Goal: Transaction & Acquisition: Purchase product/service

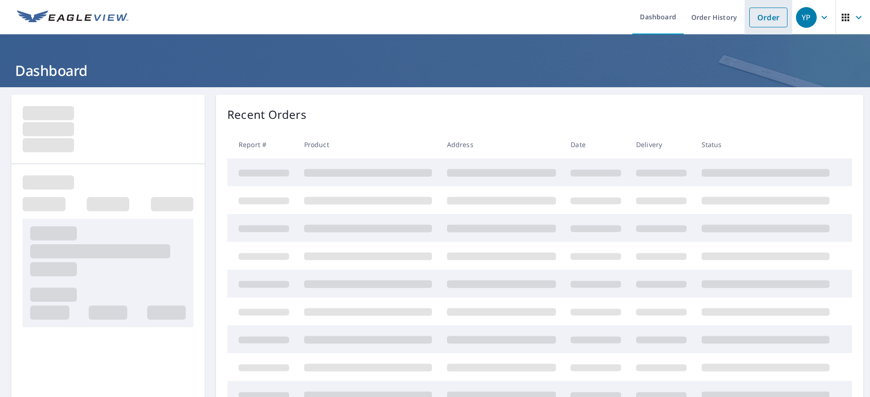
click at [758, 27] on link "Order" at bounding box center [768, 18] width 38 height 20
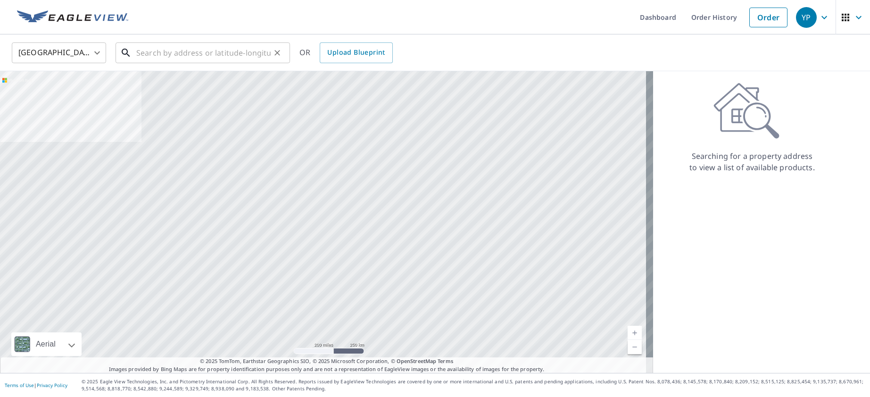
click at [155, 55] on input "text" at bounding box center [203, 53] width 134 height 26
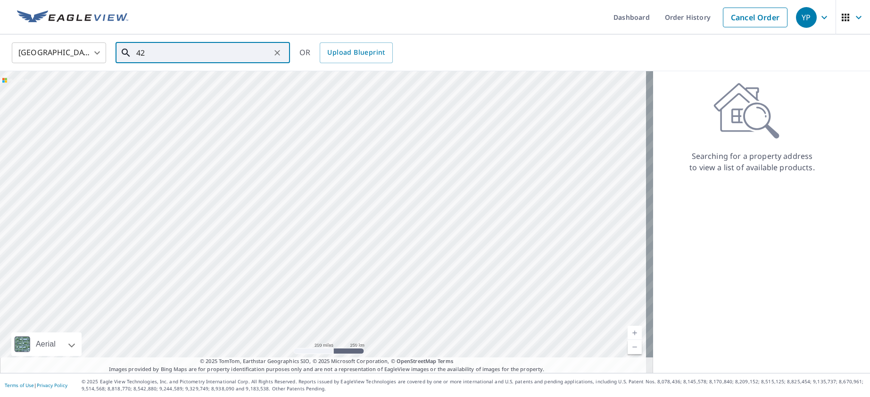
type input "4"
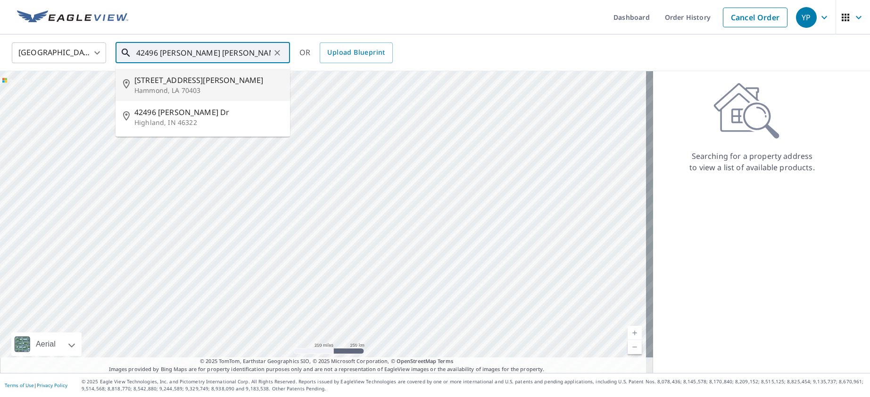
click at [176, 81] on span "[STREET_ADDRESS][PERSON_NAME]" at bounding box center [208, 80] width 148 height 11
type input "[STREET_ADDRESS][PERSON_NAME]"
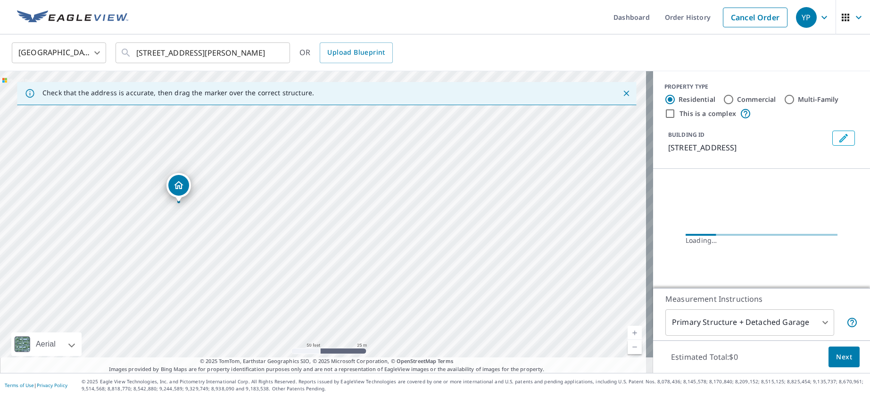
drag, startPoint x: 369, startPoint y: 184, endPoint x: 237, endPoint y: 232, distance: 140.4
click at [237, 232] on div "[STREET_ADDRESS][PERSON_NAME]" at bounding box center [326, 222] width 653 height 302
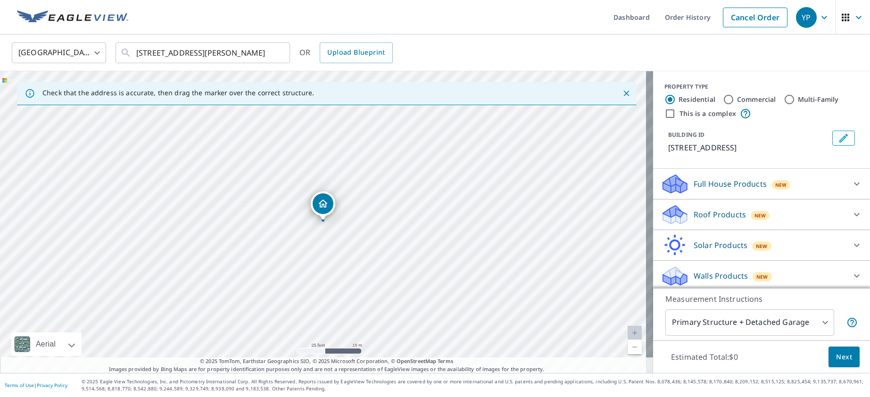
click at [696, 212] on p "Roof Products" at bounding box center [720, 214] width 52 height 11
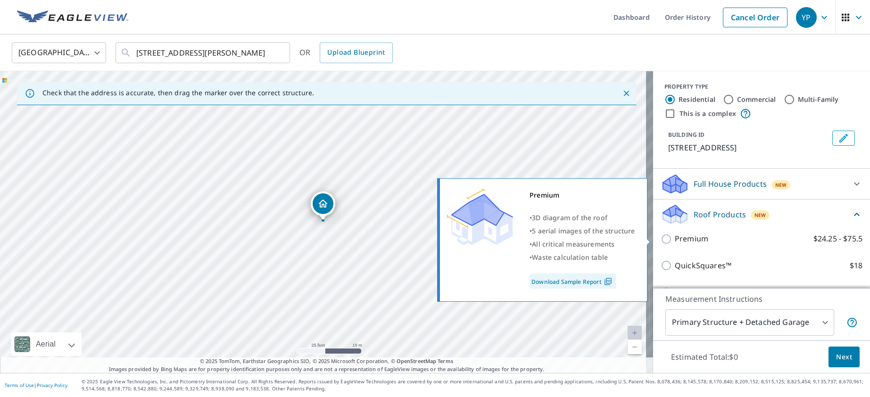
click at [675, 235] on p "Premium" at bounding box center [691, 239] width 33 height 12
click at [671, 235] on input "Premium $24.25 - $75.5" at bounding box center [668, 238] width 14 height 11
checkbox input "true"
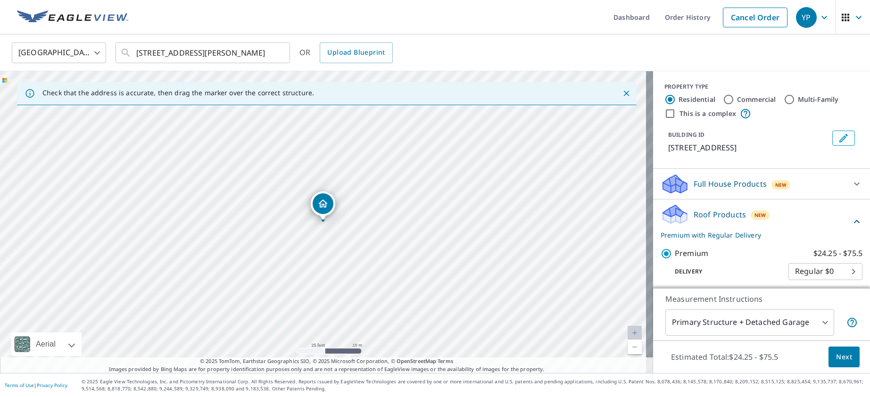
click at [845, 352] on button "Next" at bounding box center [843, 357] width 31 height 21
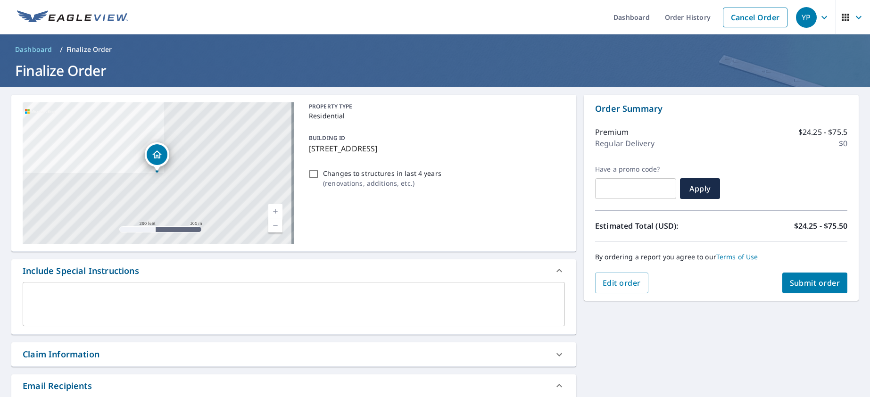
scroll to position [141, 0]
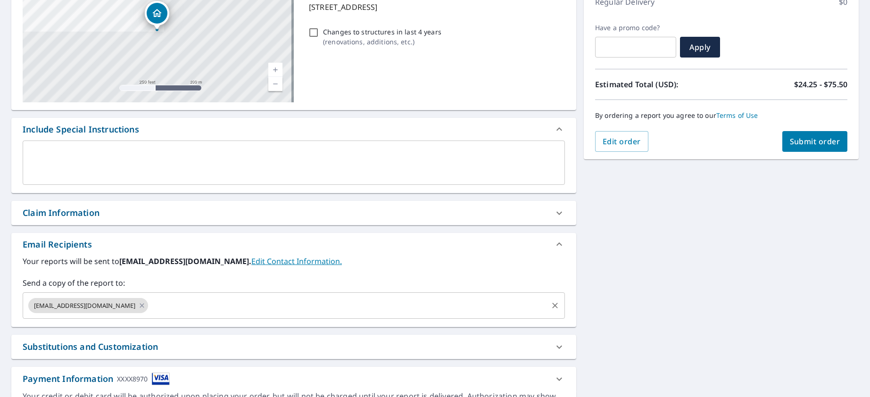
click at [221, 303] on input "text" at bounding box center [347, 306] width 397 height 18
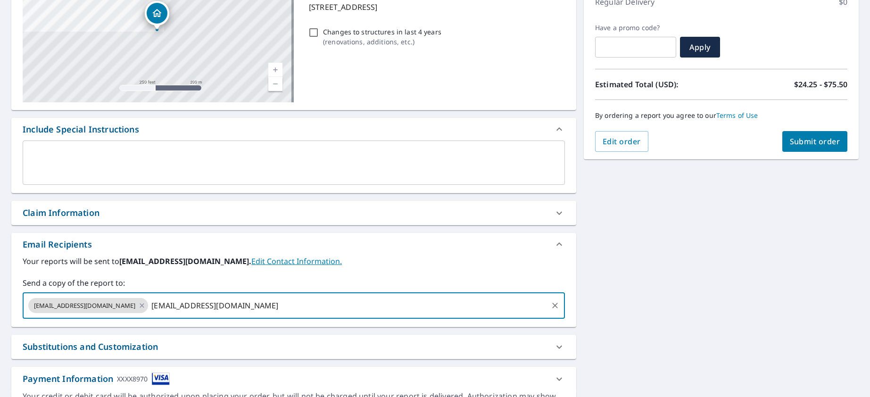
type input "[EMAIL_ADDRESS][DOMAIN_NAME]"
click at [793, 143] on span "Submit order" at bounding box center [815, 141] width 50 height 10
checkbox input "true"
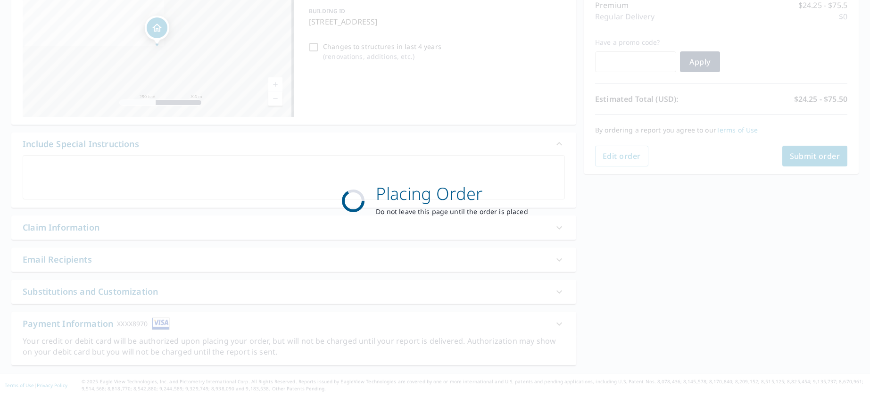
scroll to position [127, 0]
